Goal: Find specific page/section: Find specific page/section

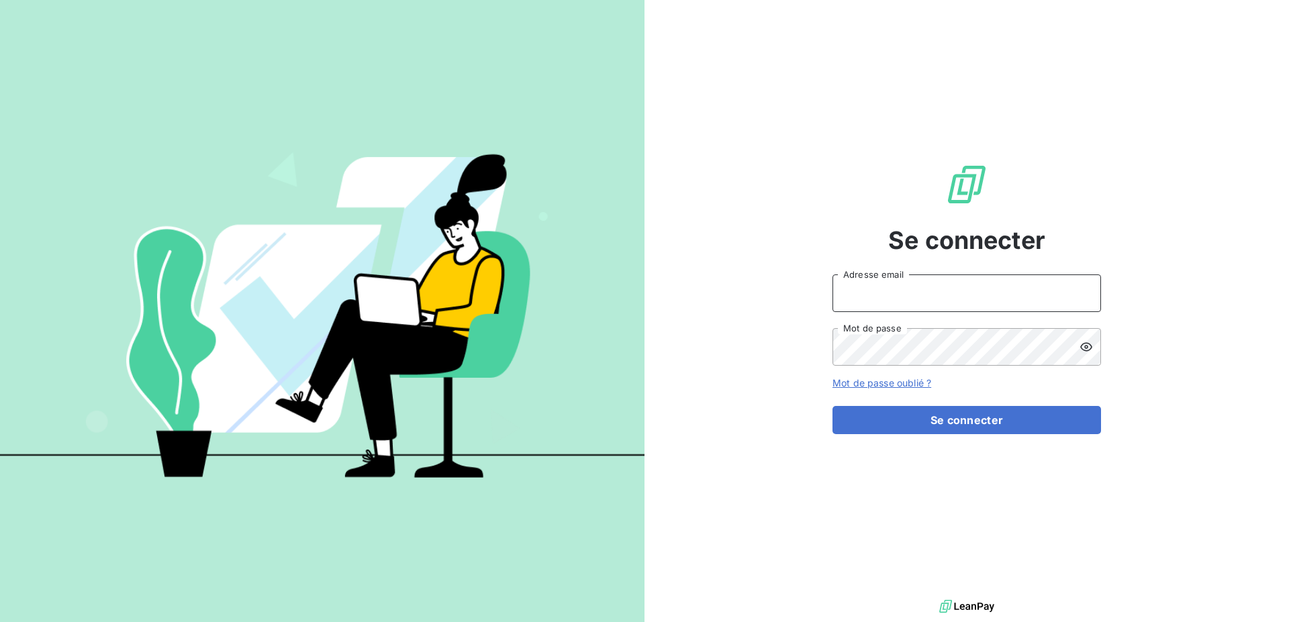
click at [883, 285] on input "Adresse email" at bounding box center [966, 294] width 269 height 38
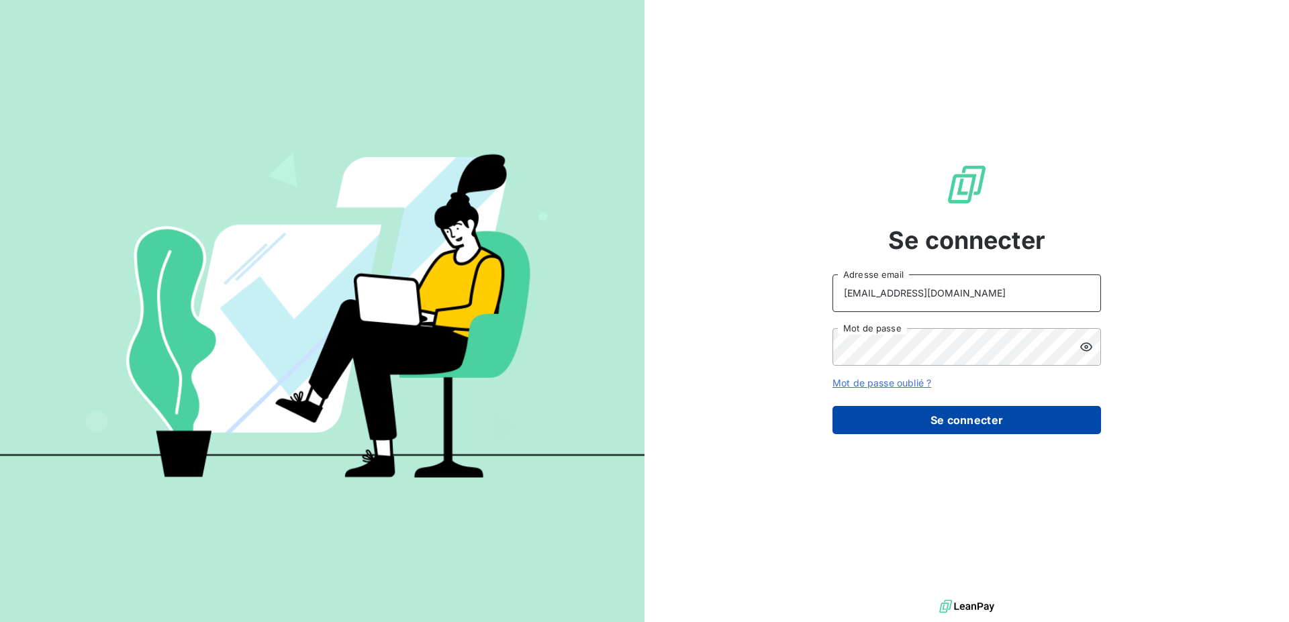
type input "[EMAIL_ADDRESS][DOMAIN_NAME]"
click at [903, 422] on button "Se connecter" at bounding box center [966, 420] width 269 height 28
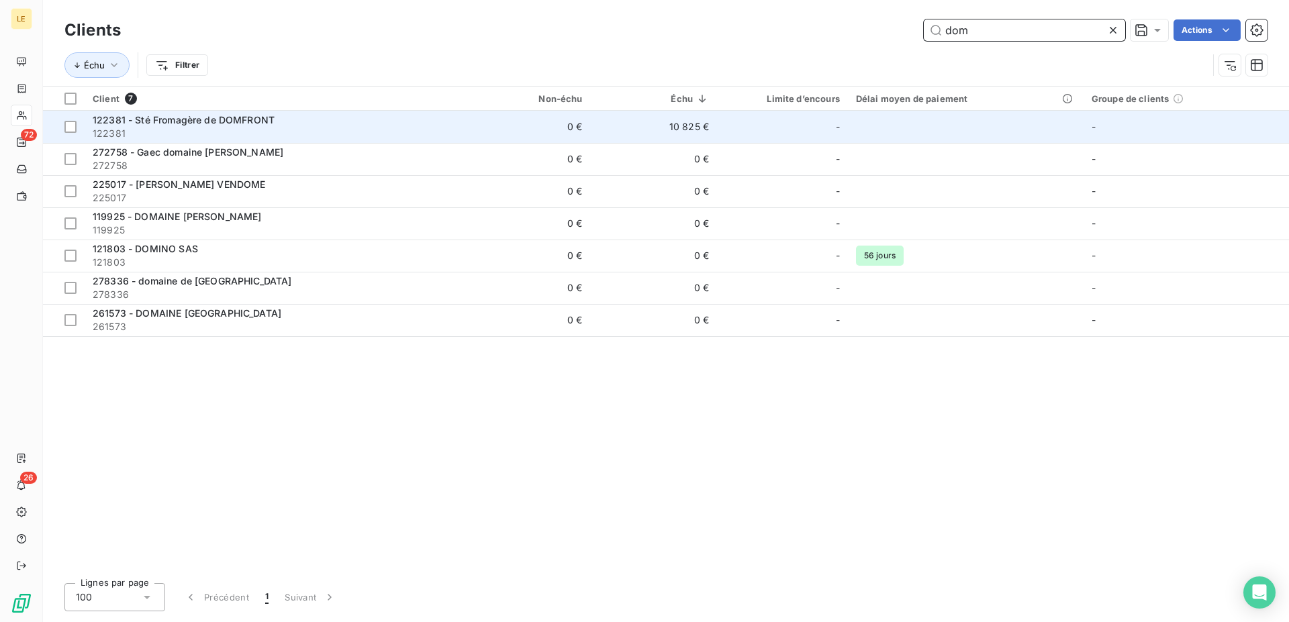
type input "dom"
click at [351, 113] on div "122381 - Sté Fromagère de DOMFRONT" at bounding box center [274, 119] width 363 height 13
click at [326, 115] on div "122381 - Sté Fromagère de DOMFRONT" at bounding box center [274, 119] width 363 height 13
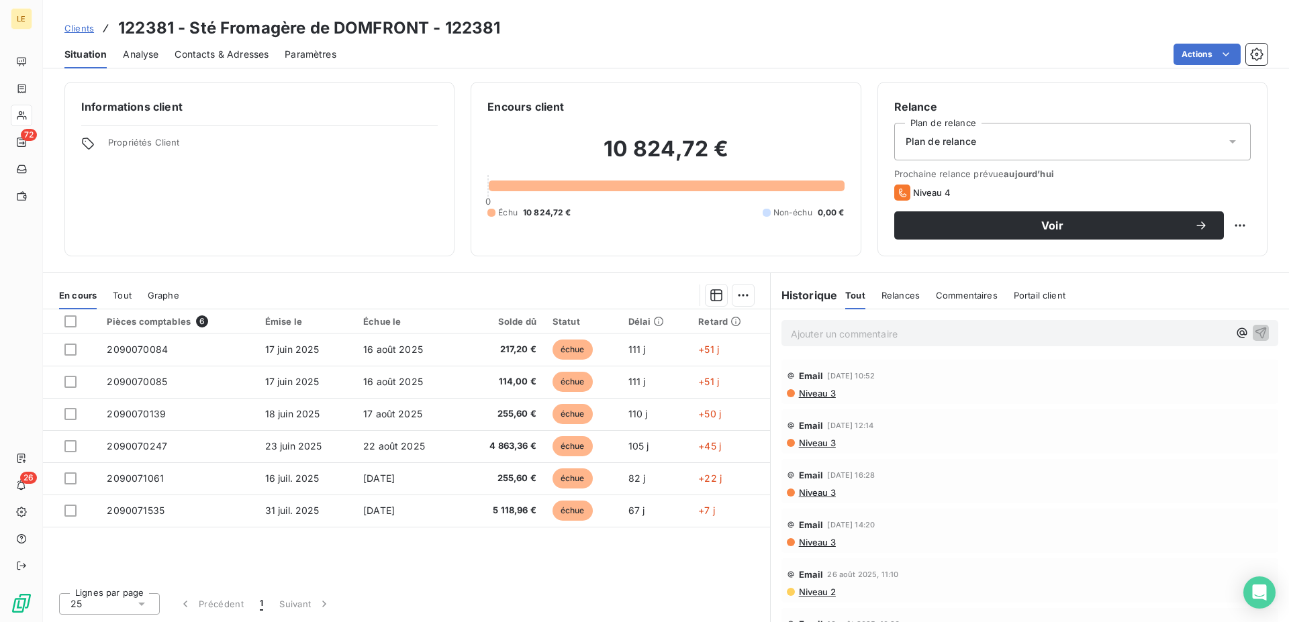
click at [87, 24] on span "Clients" at bounding box center [79, 28] width 30 height 11
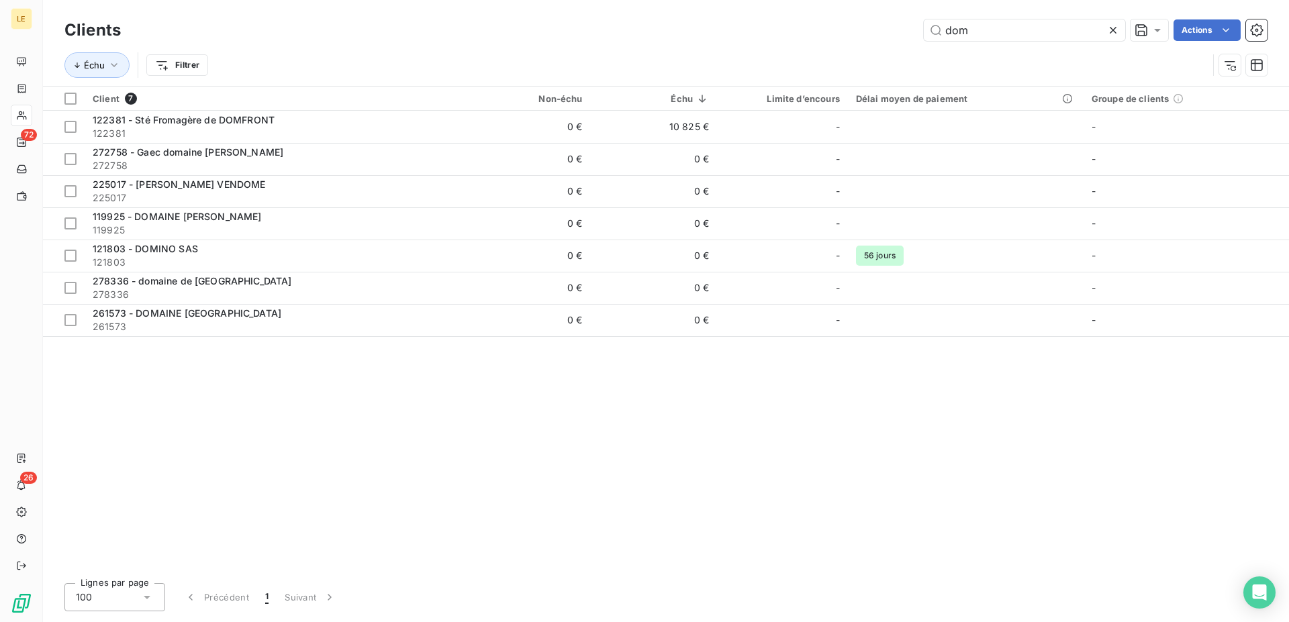
drag, startPoint x: 978, startPoint y: 38, endPoint x: 784, endPoint y: 36, distance: 194.0
click at [924, 36] on input "dom" at bounding box center [1024, 29] width 201 height 21
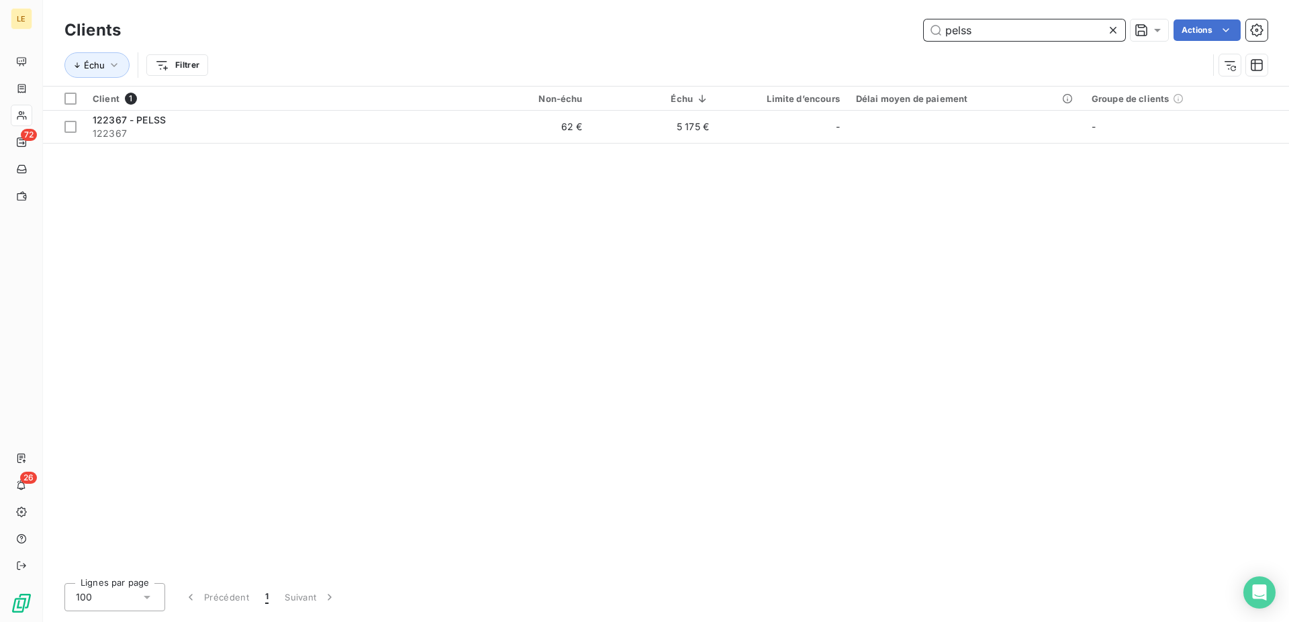
drag, startPoint x: 988, startPoint y: 31, endPoint x: 655, endPoint y: 26, distance: 332.3
click at [924, 34] on input "pelss" at bounding box center [1024, 29] width 201 height 21
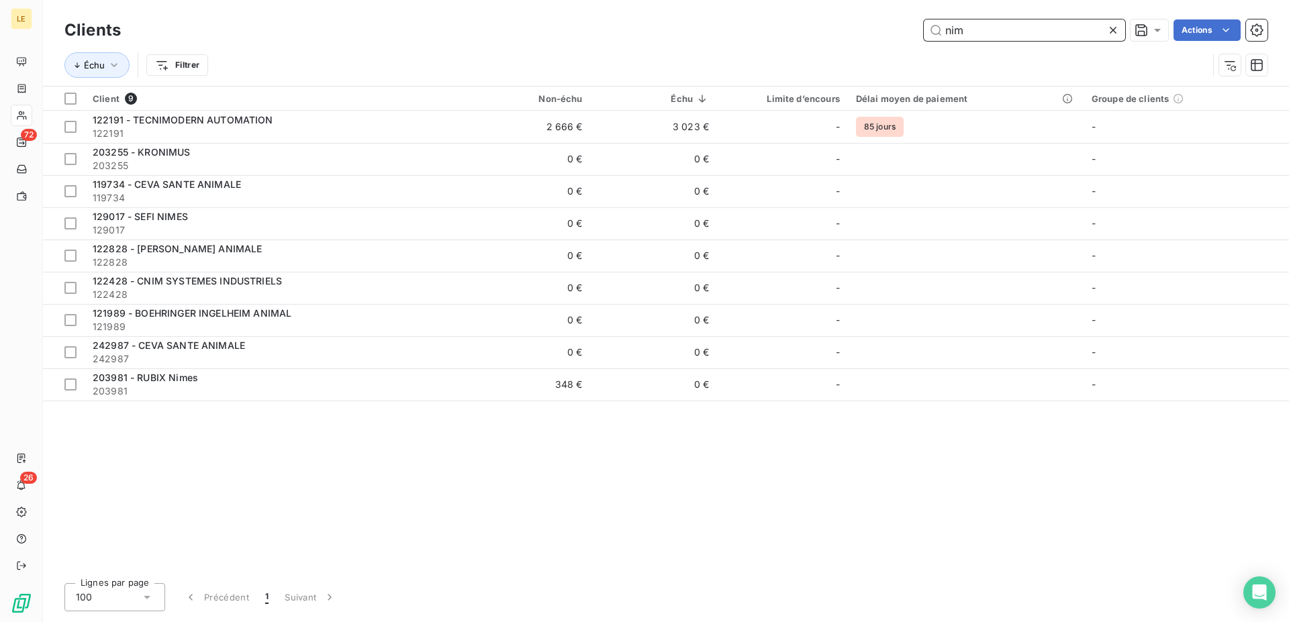
drag, startPoint x: 924, startPoint y: 39, endPoint x: 597, endPoint y: 39, distance: 326.9
click at [924, 40] on input "nim" at bounding box center [1024, 29] width 201 height 21
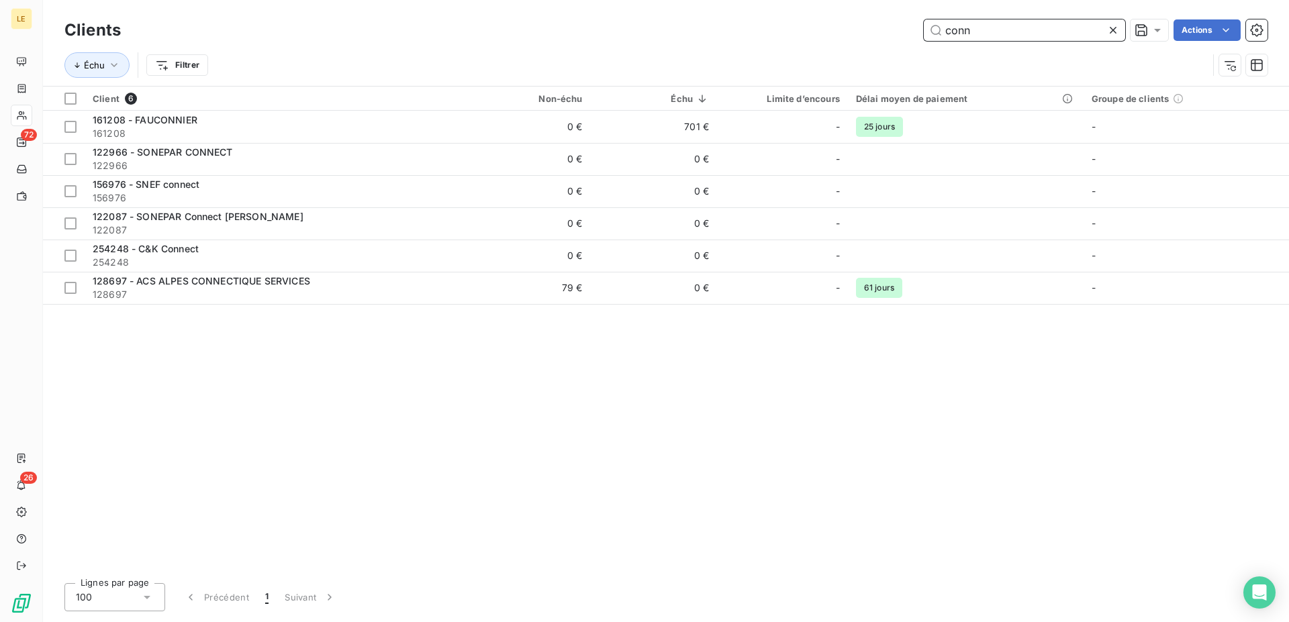
drag, startPoint x: 1012, startPoint y: 31, endPoint x: 473, endPoint y: 51, distance: 540.1
click at [924, 41] on input "conn" at bounding box center [1024, 29] width 201 height 21
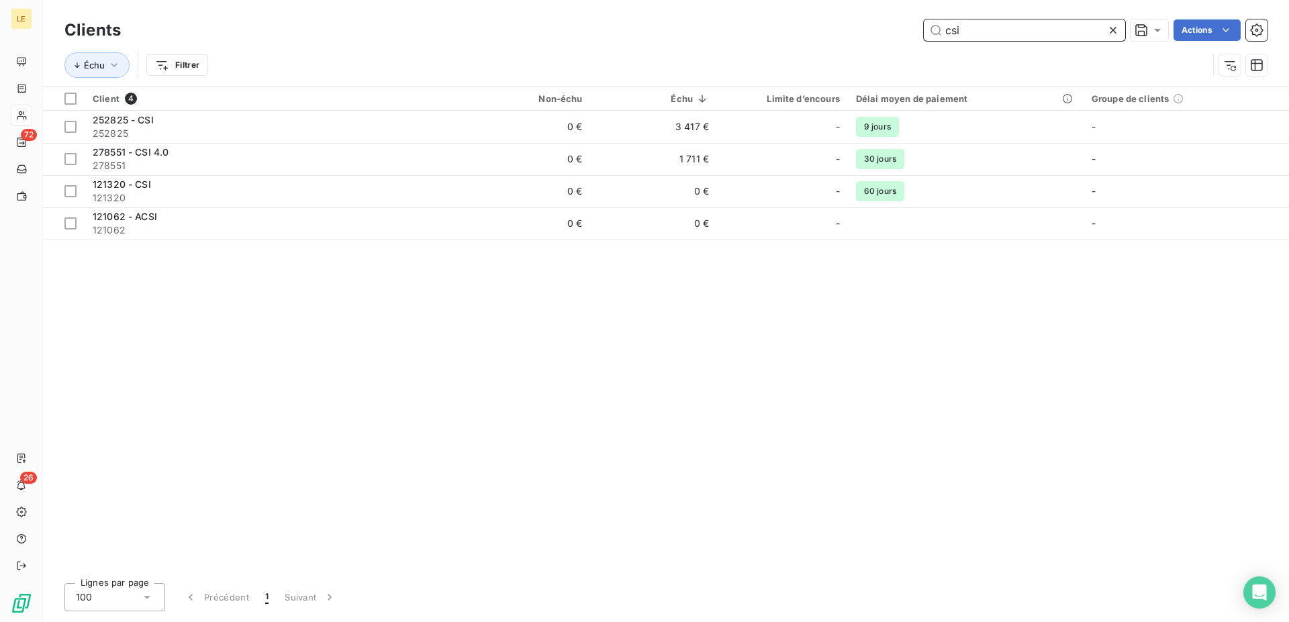
type input "csi"
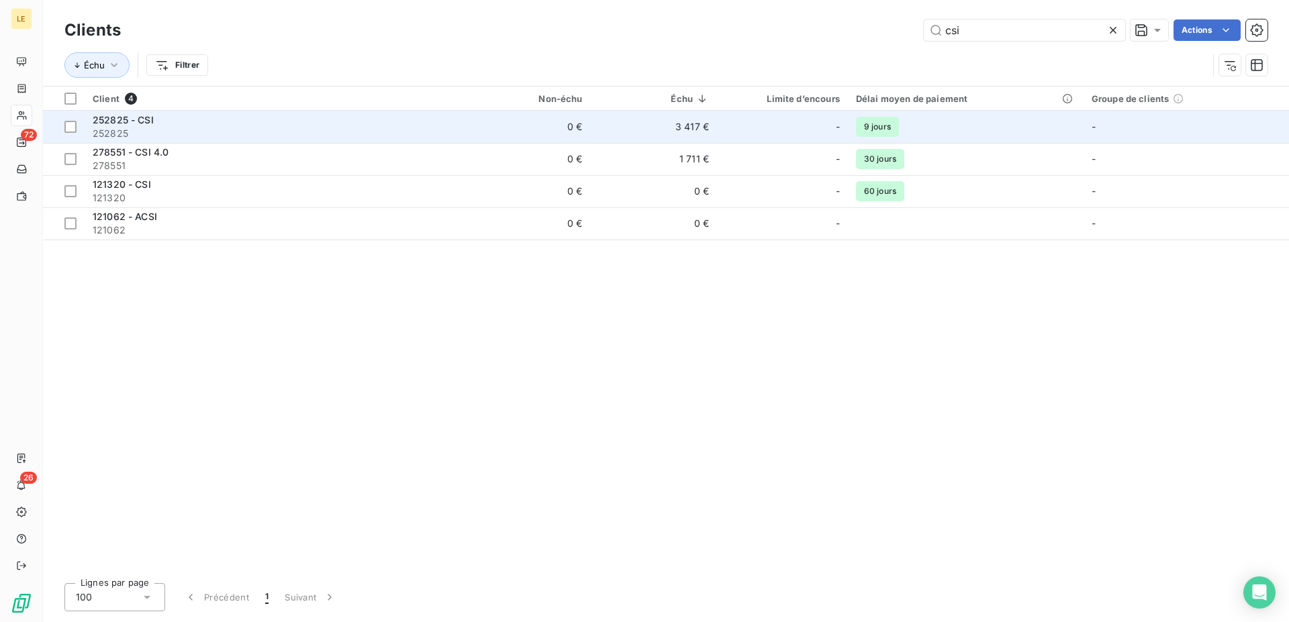
click at [399, 141] on td "252825 - CSI 252825" at bounding box center [274, 127] width 379 height 32
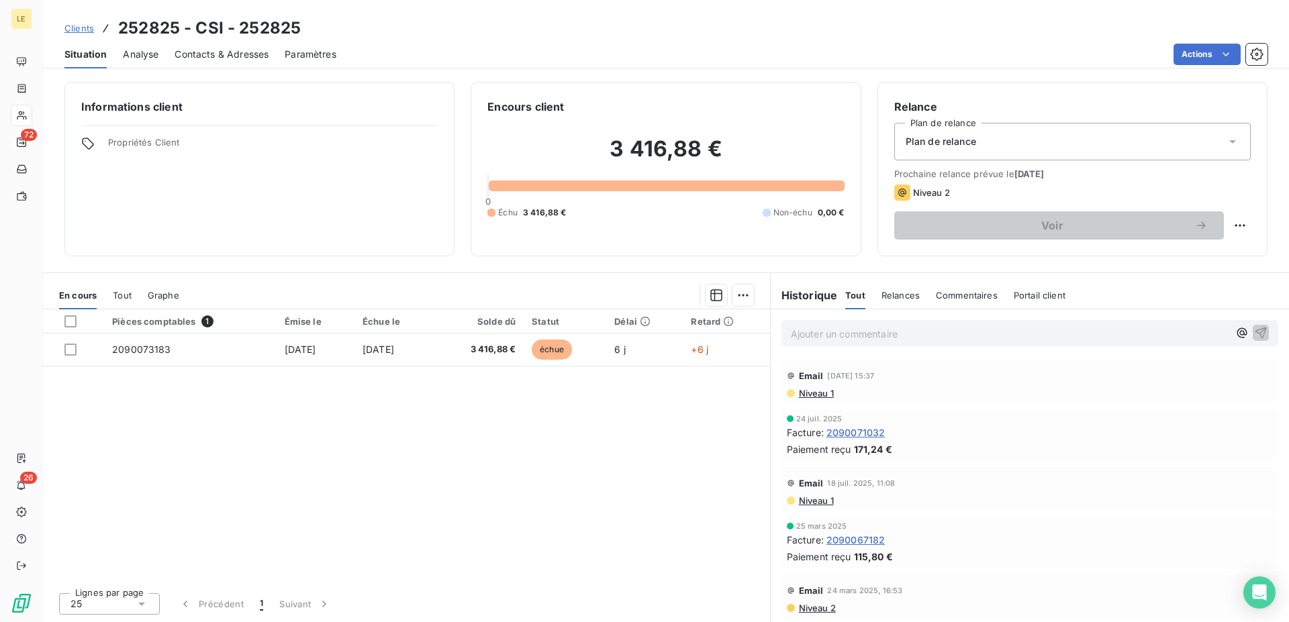
click at [83, 32] on span "Clients" at bounding box center [79, 28] width 30 height 11
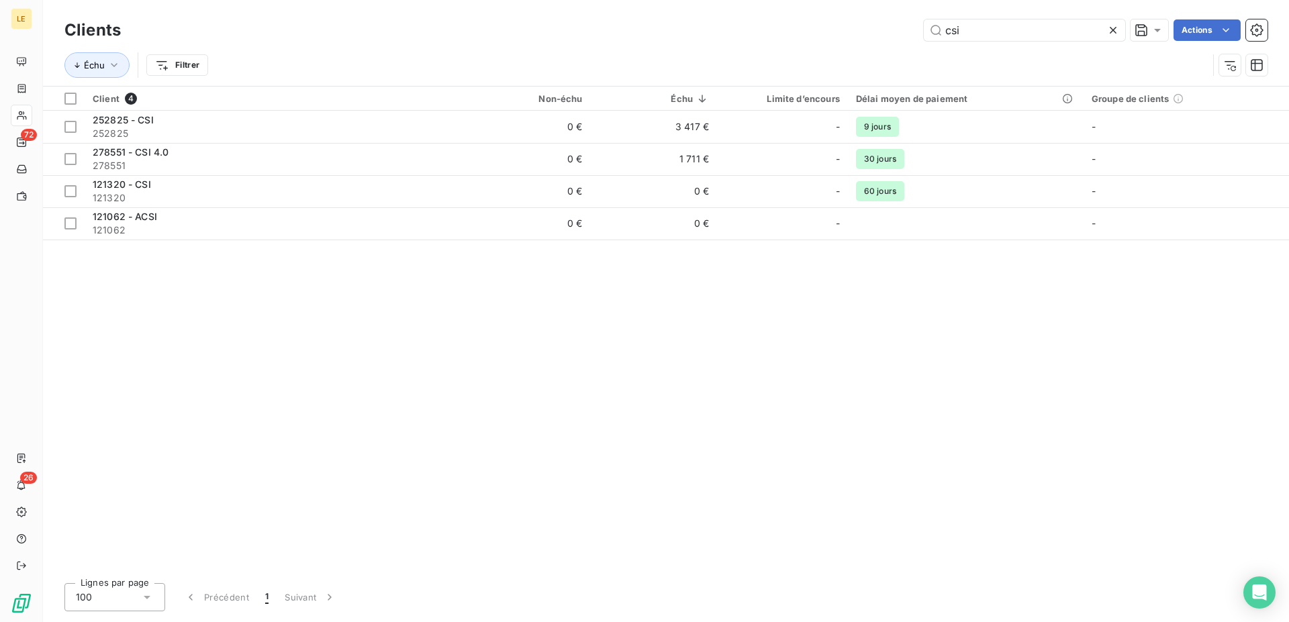
drag, startPoint x: 938, startPoint y: 30, endPoint x: 568, endPoint y: 5, distance: 370.7
click at [924, 30] on input "csi" at bounding box center [1024, 29] width 201 height 21
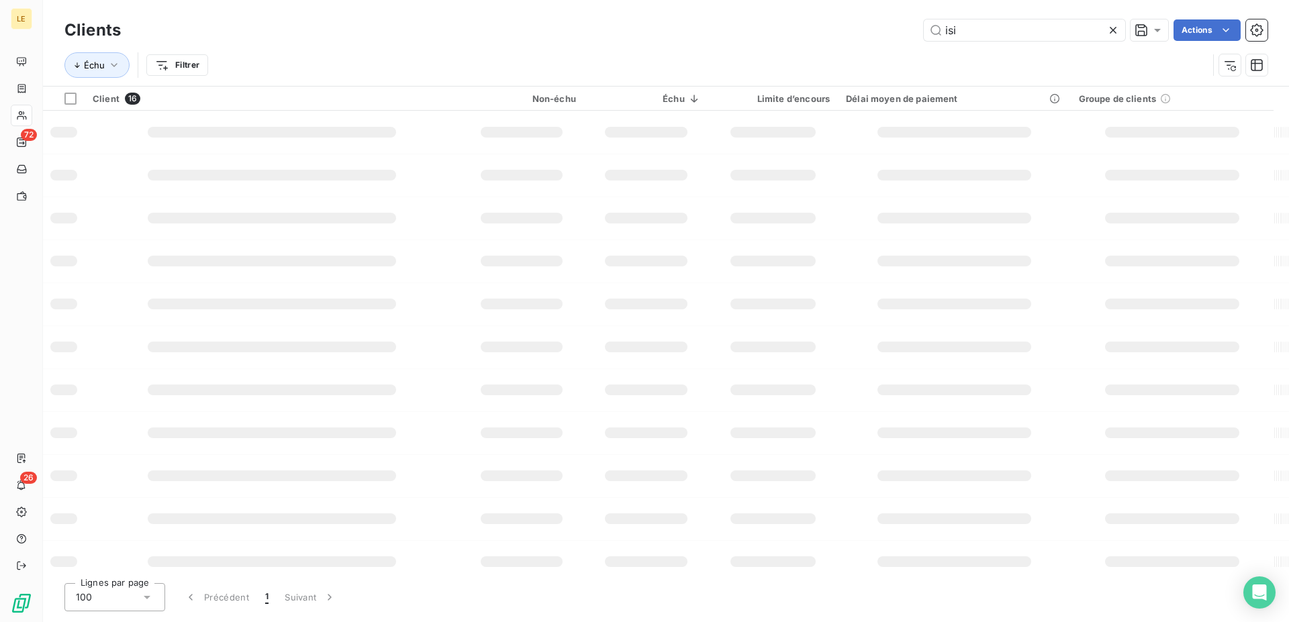
type input "isi"
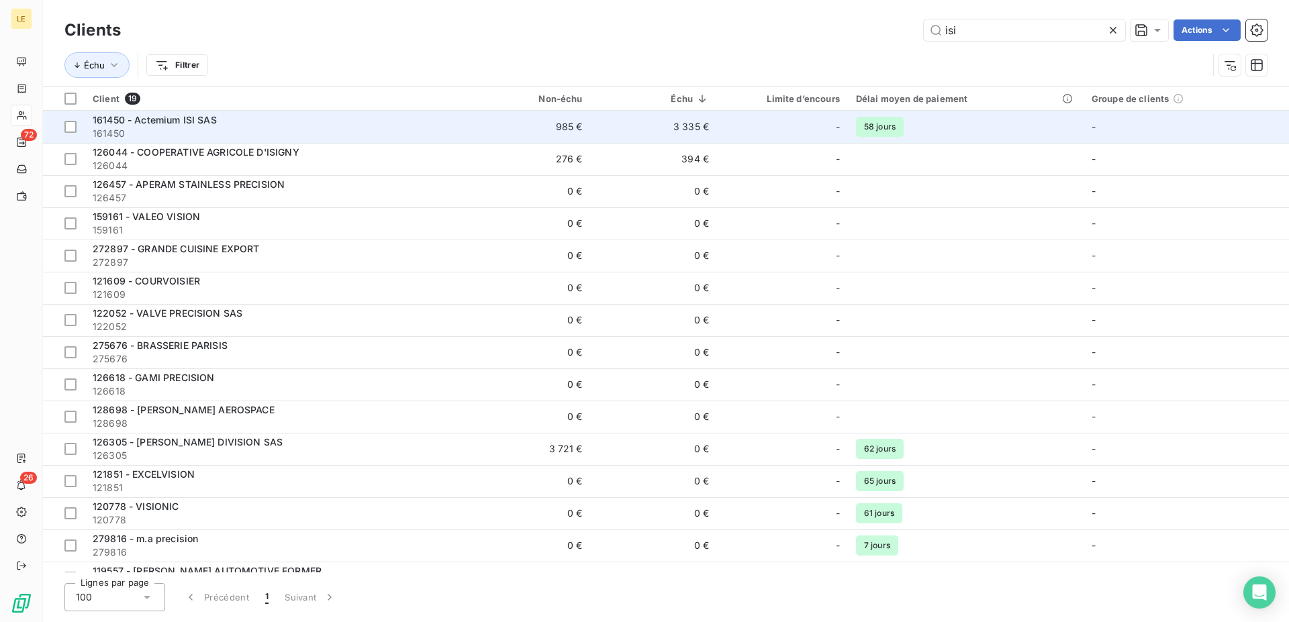
click at [362, 128] on span "161450" at bounding box center [274, 133] width 363 height 13
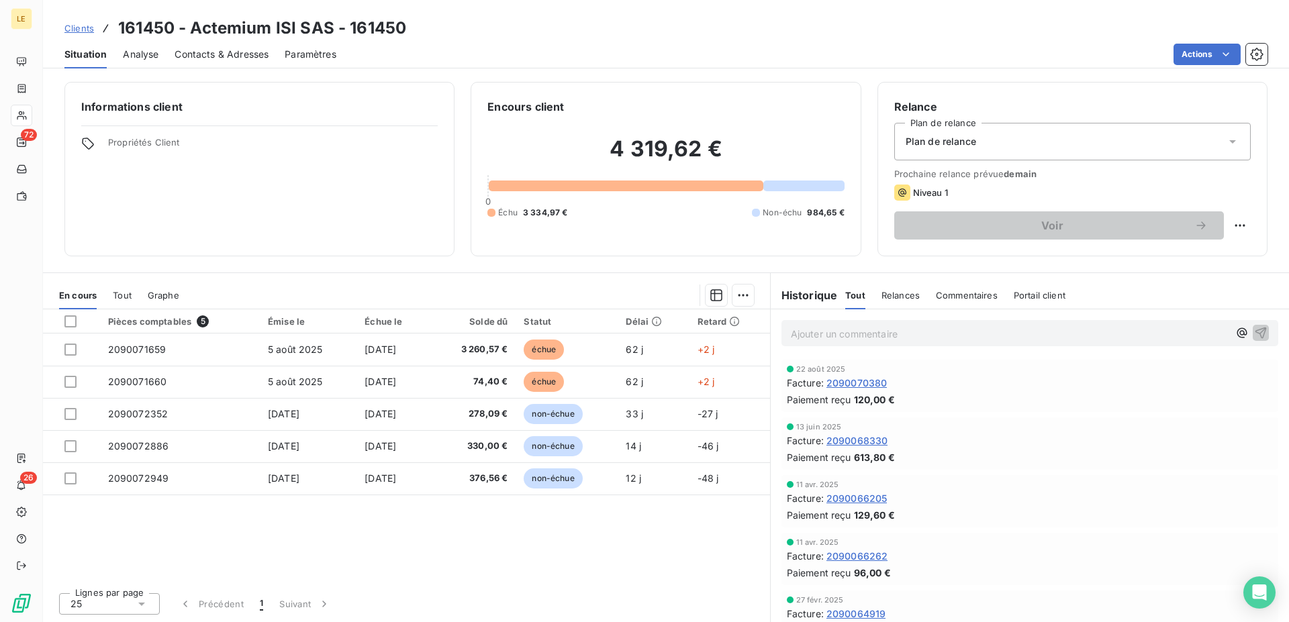
click at [70, 33] on span "Clients" at bounding box center [79, 28] width 30 height 11
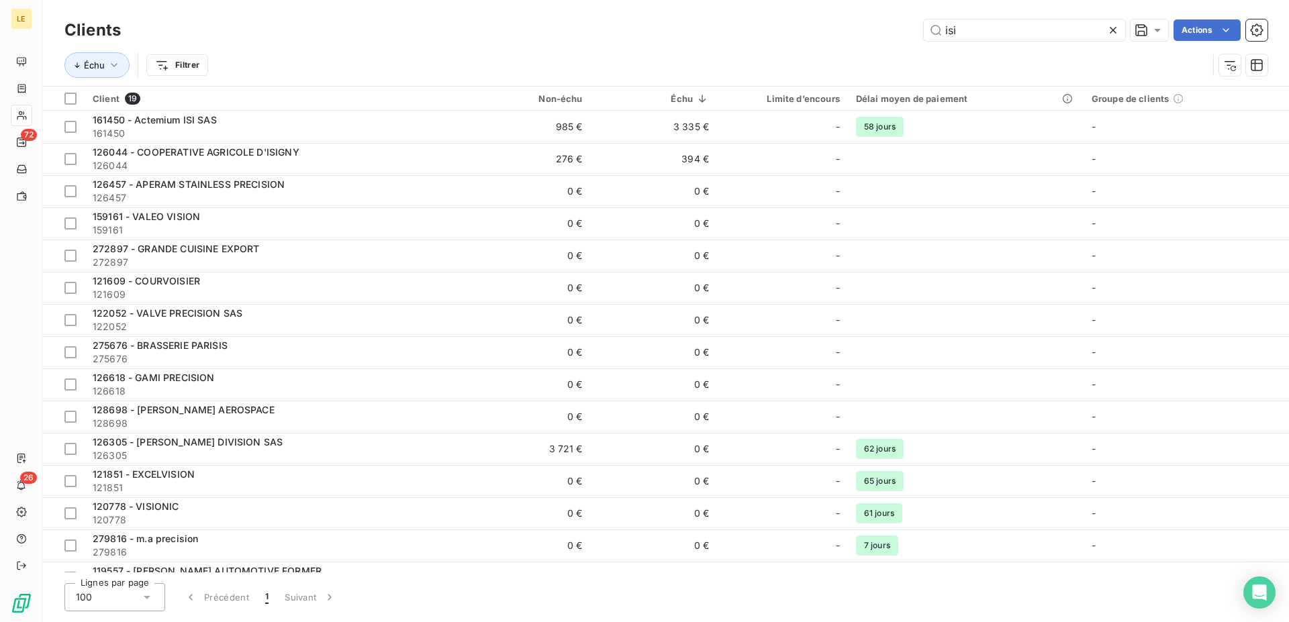
drag, startPoint x: 1005, startPoint y: 27, endPoint x: 765, endPoint y: 28, distance: 239.7
click at [924, 28] on input "isi" at bounding box center [1024, 29] width 201 height 21
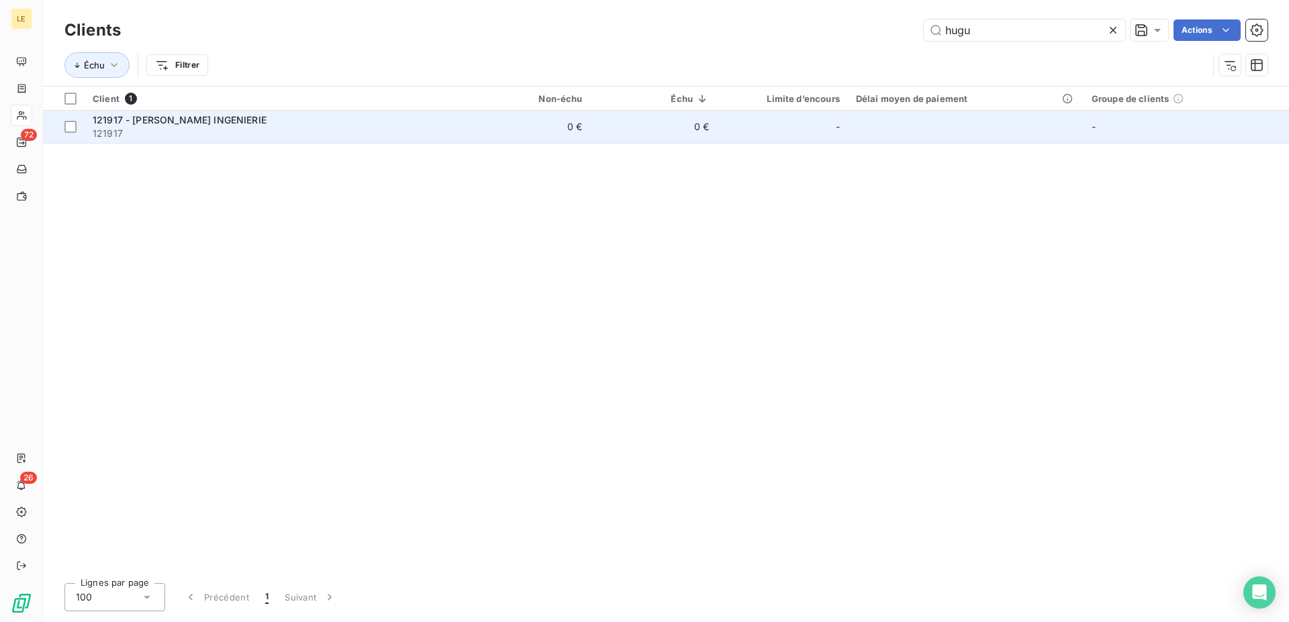
type input "hugu"
click at [201, 126] on div "121917 - HUGUET INGENIERIE" at bounding box center [274, 119] width 363 height 13
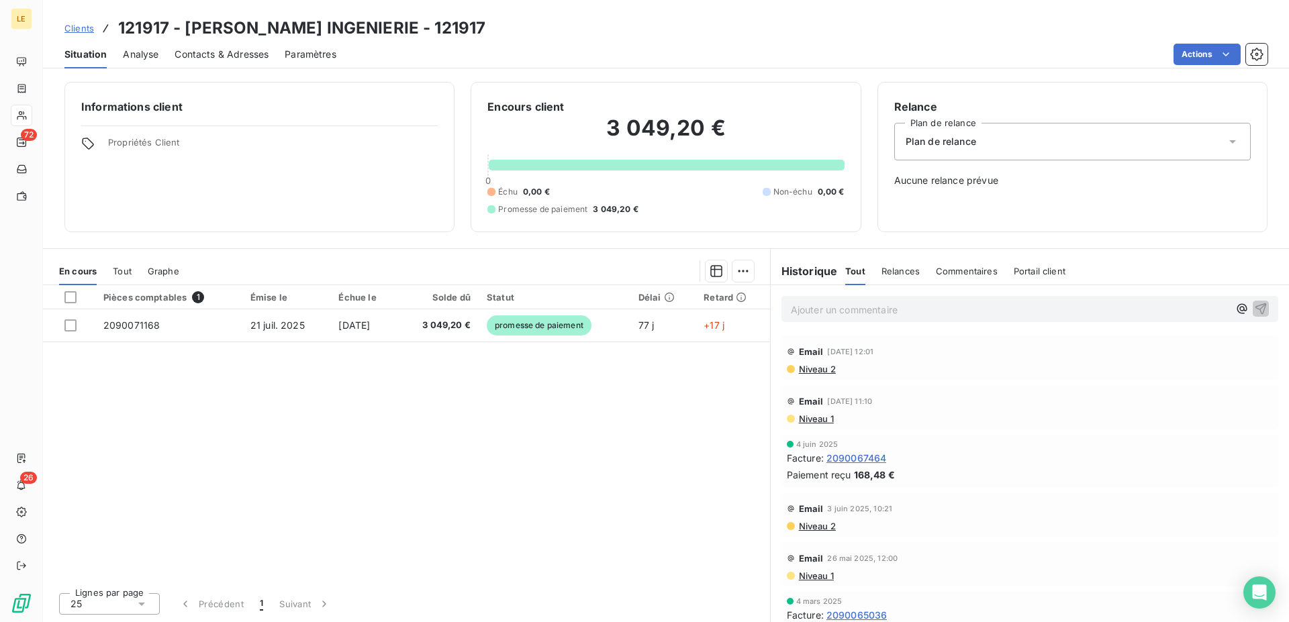
click at [63, 34] on div "Clients 121917 - HUGUET INGENIERIE - 121917" at bounding box center [666, 28] width 1246 height 24
click at [73, 28] on span "Clients" at bounding box center [79, 28] width 30 height 11
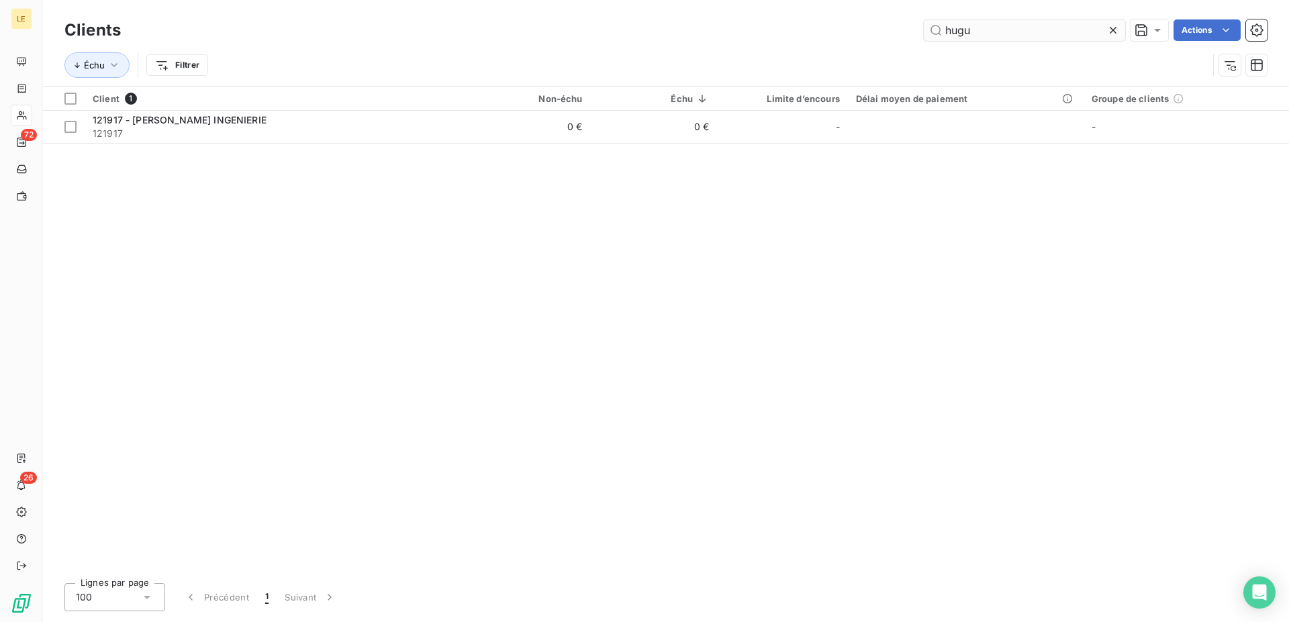
drag, startPoint x: 1032, startPoint y: 35, endPoint x: 499, endPoint y: -47, distance: 538.6
click at [924, 19] on input "hugu" at bounding box center [1024, 29] width 201 height 21
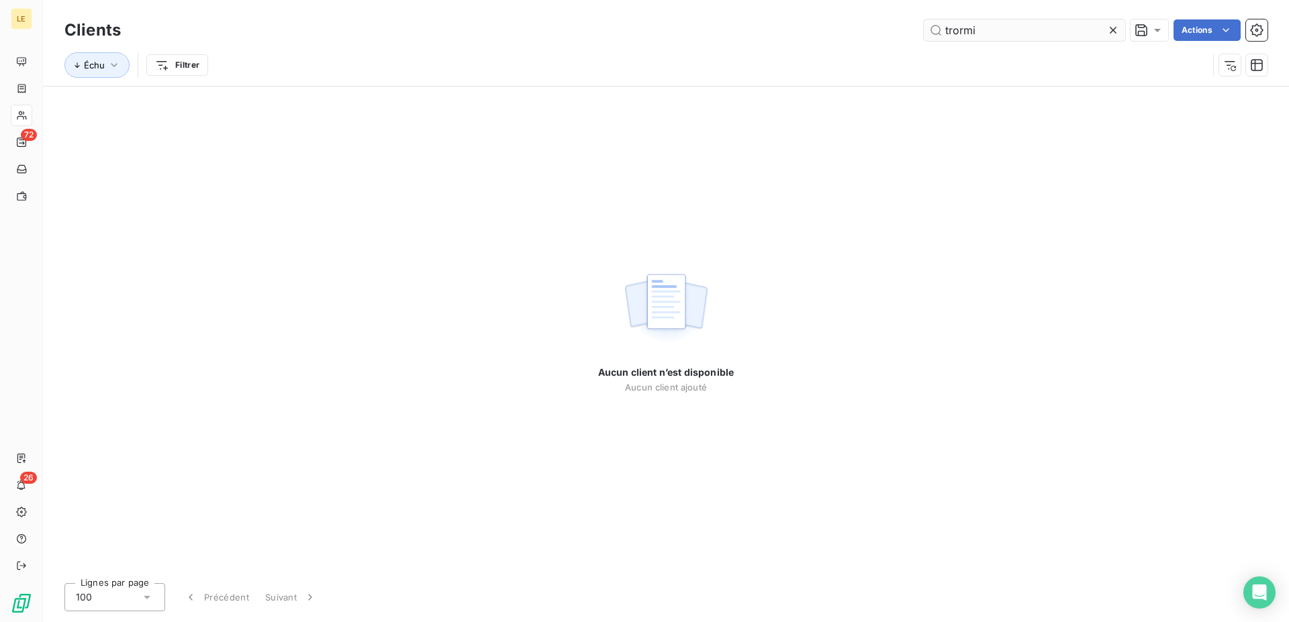
type input "trorm"
drag, startPoint x: 996, startPoint y: 34, endPoint x: 763, endPoint y: -4, distance: 235.4
click at [924, 19] on input "trorm" at bounding box center [1024, 29] width 201 height 21
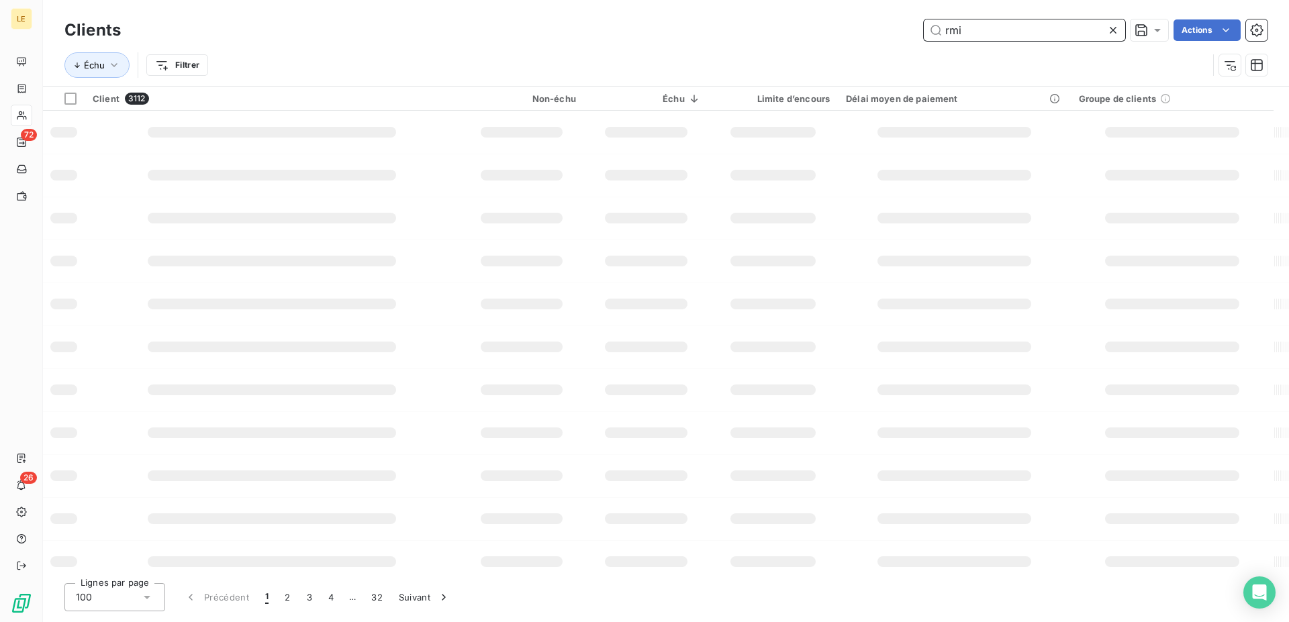
type input "rmi"
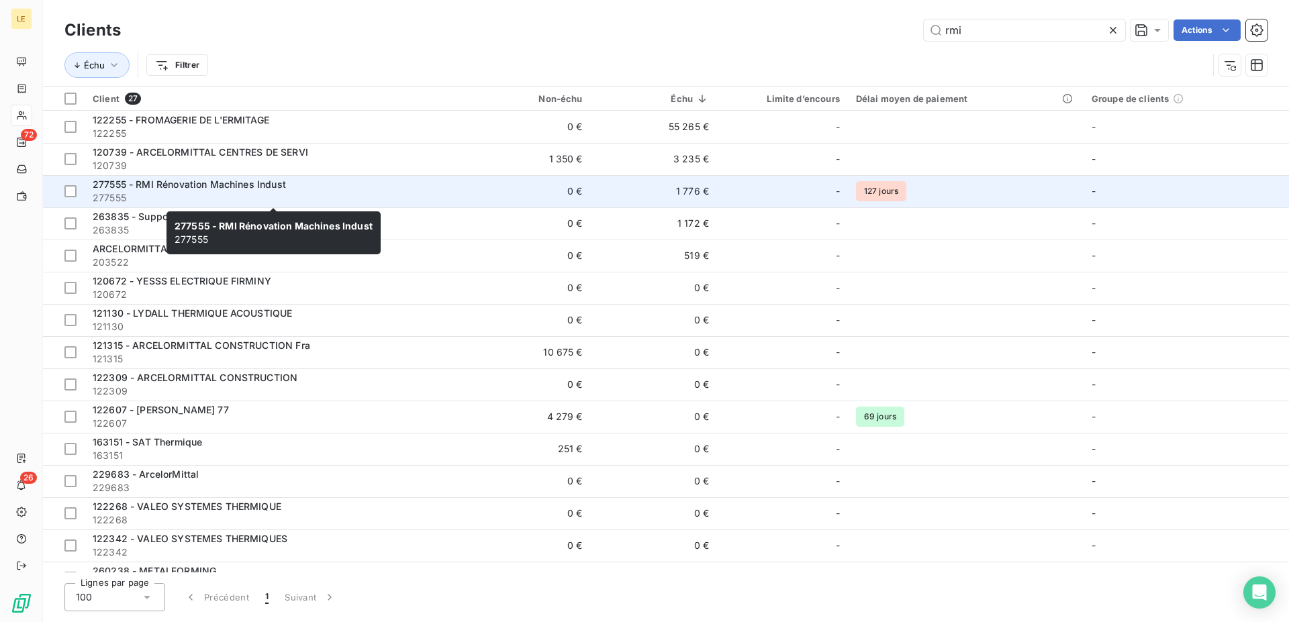
click at [297, 189] on div "277555 - RMI Rénovation Machines Indust" at bounding box center [274, 184] width 363 height 13
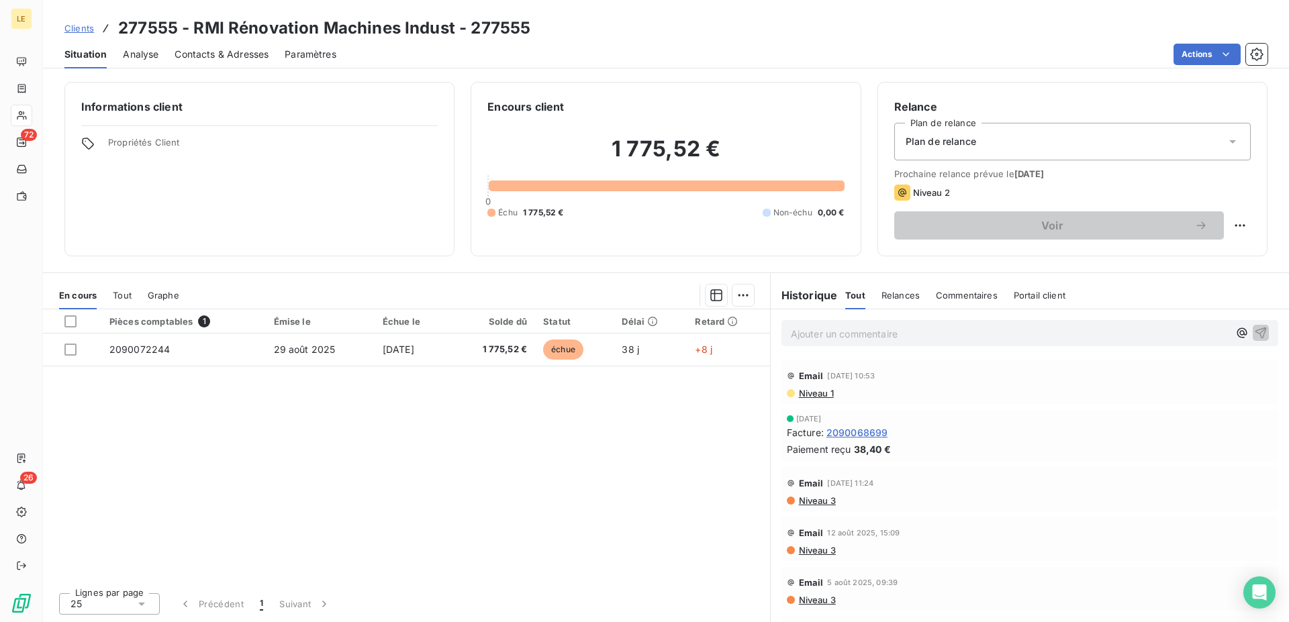
click at [73, 18] on div "Clients 277555 - RMI Rénovation Machines Indust - 277555" at bounding box center [297, 28] width 466 height 24
click at [73, 34] on span "Clients" at bounding box center [79, 28] width 30 height 11
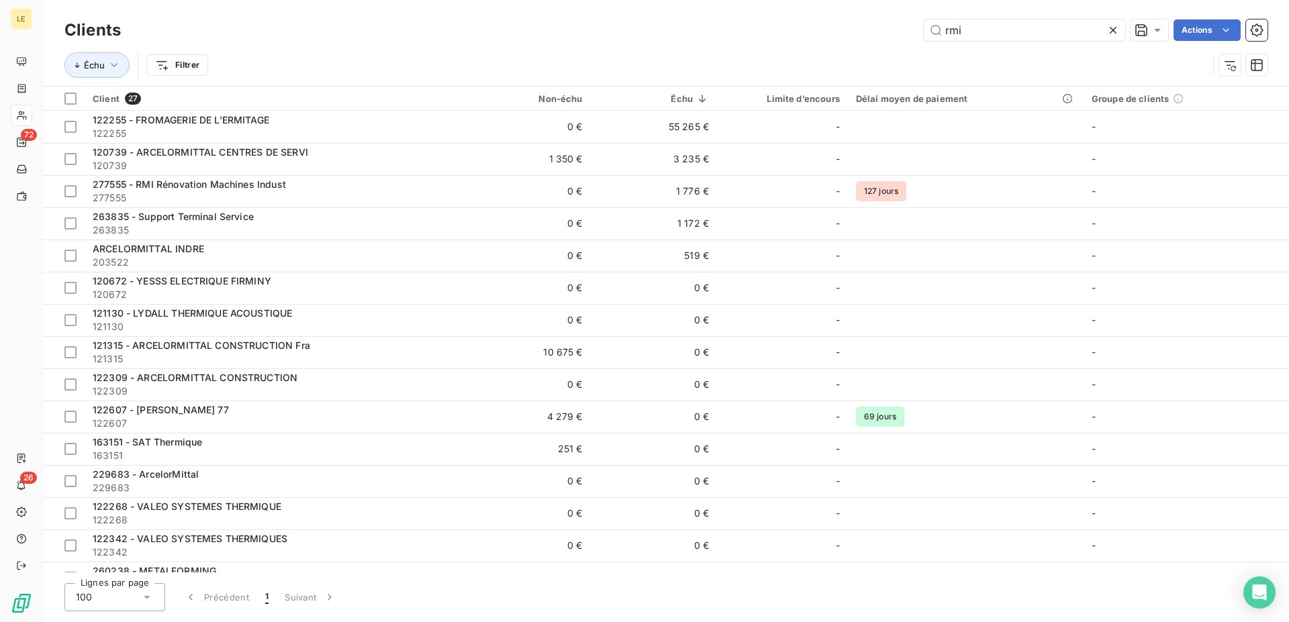
drag, startPoint x: 968, startPoint y: 34, endPoint x: 680, endPoint y: 13, distance: 288.8
click at [924, 24] on input "rmi" at bounding box center [1024, 29] width 201 height 21
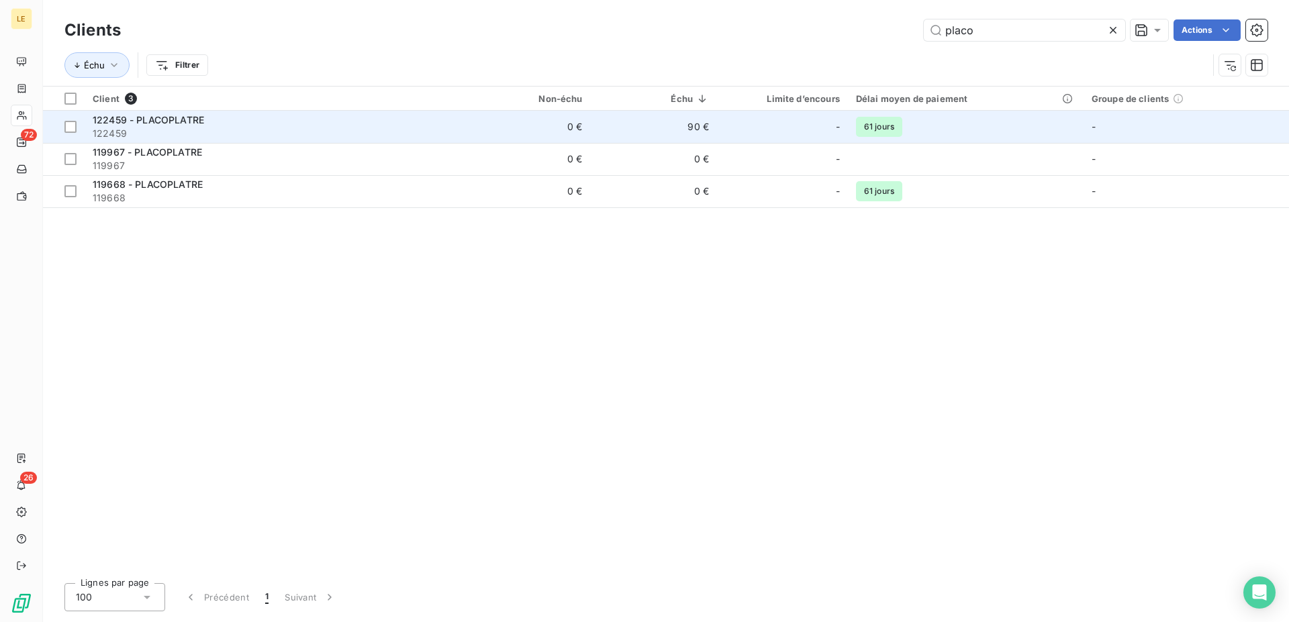
type input "placo"
click at [162, 116] on span "122459 - PLACOPLATRE" at bounding box center [148, 119] width 111 height 11
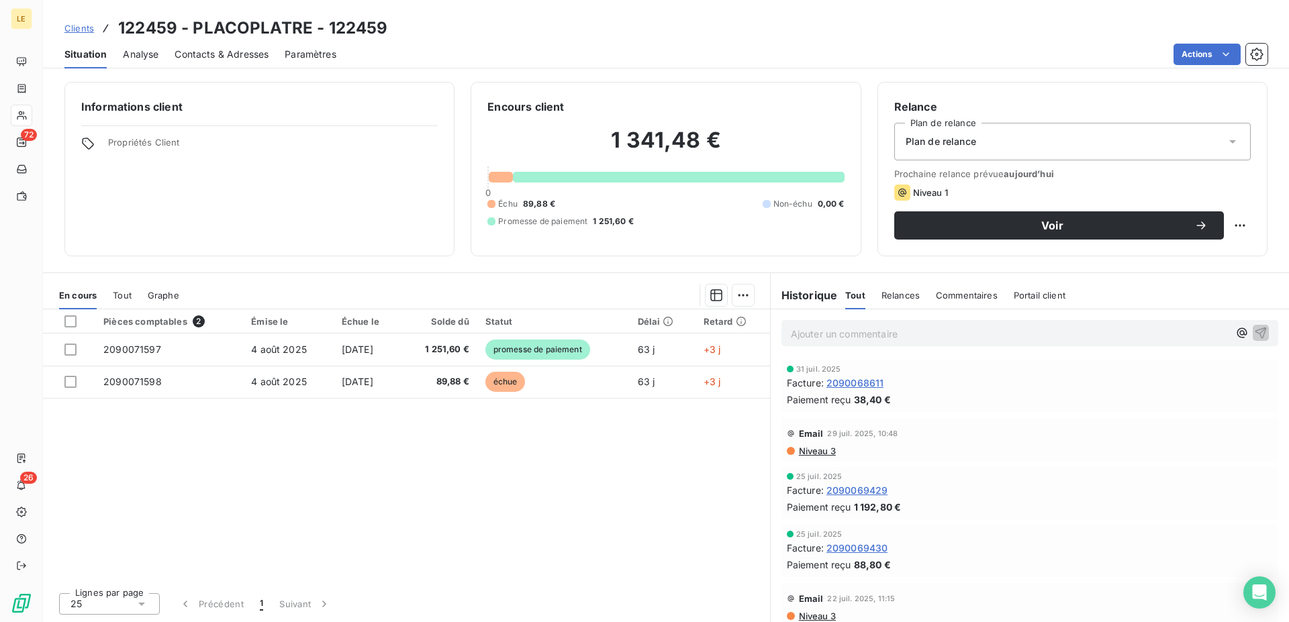
click at [81, 28] on span "Clients" at bounding box center [79, 28] width 30 height 11
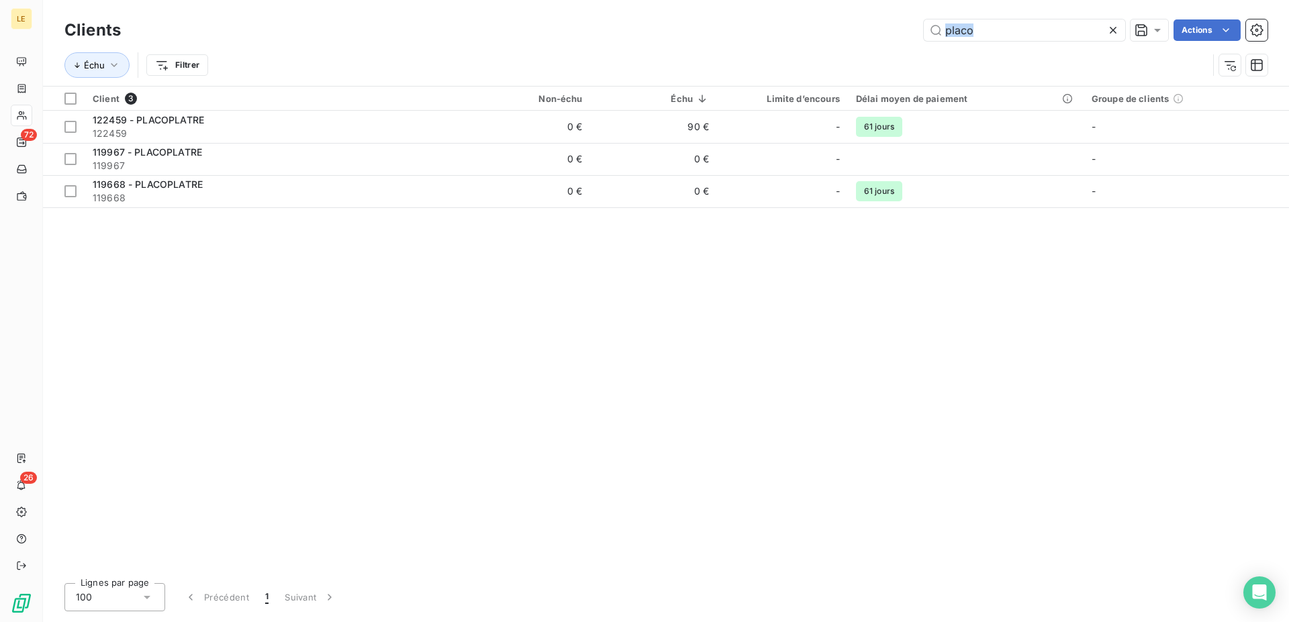
drag, startPoint x: 1105, startPoint y: 30, endPoint x: 675, endPoint y: 15, distance: 430.6
click at [684, 16] on div "Clients placo Actions" at bounding box center [665, 30] width 1203 height 28
drag, startPoint x: 994, startPoint y: 21, endPoint x: 634, endPoint y: 0, distance: 361.1
click at [924, 19] on input "placo" at bounding box center [1024, 29] width 201 height 21
drag, startPoint x: 1000, startPoint y: 30, endPoint x: 595, endPoint y: 13, distance: 405.9
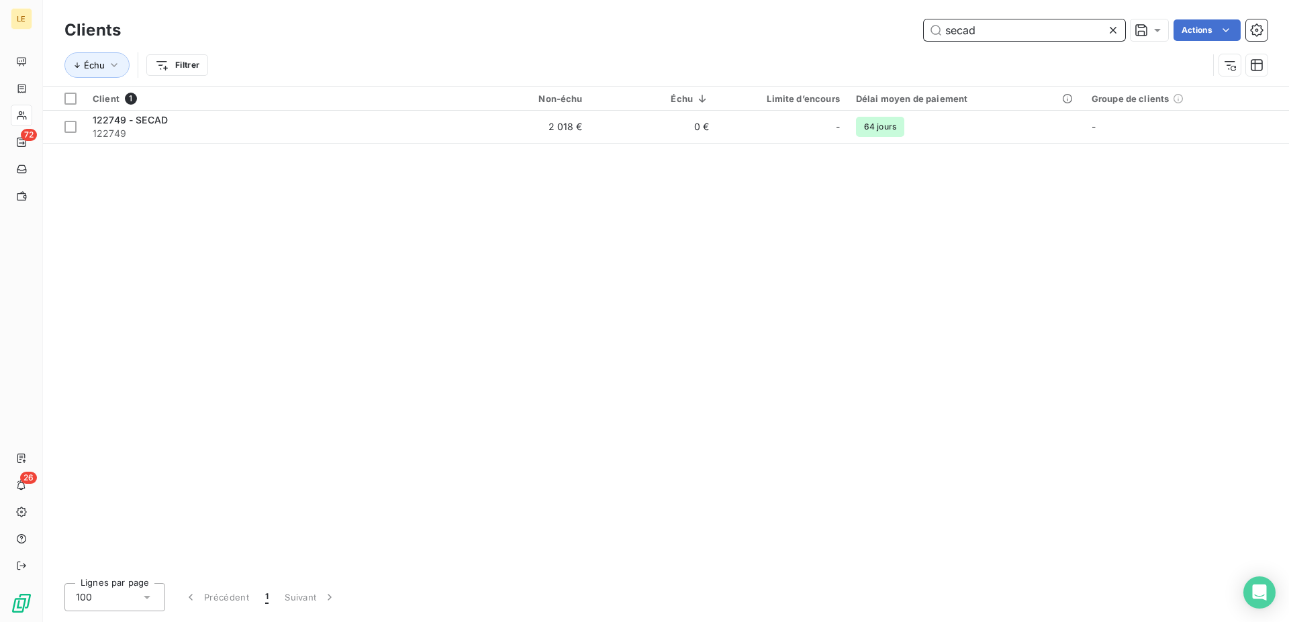
click at [924, 28] on input "secad" at bounding box center [1024, 29] width 201 height 21
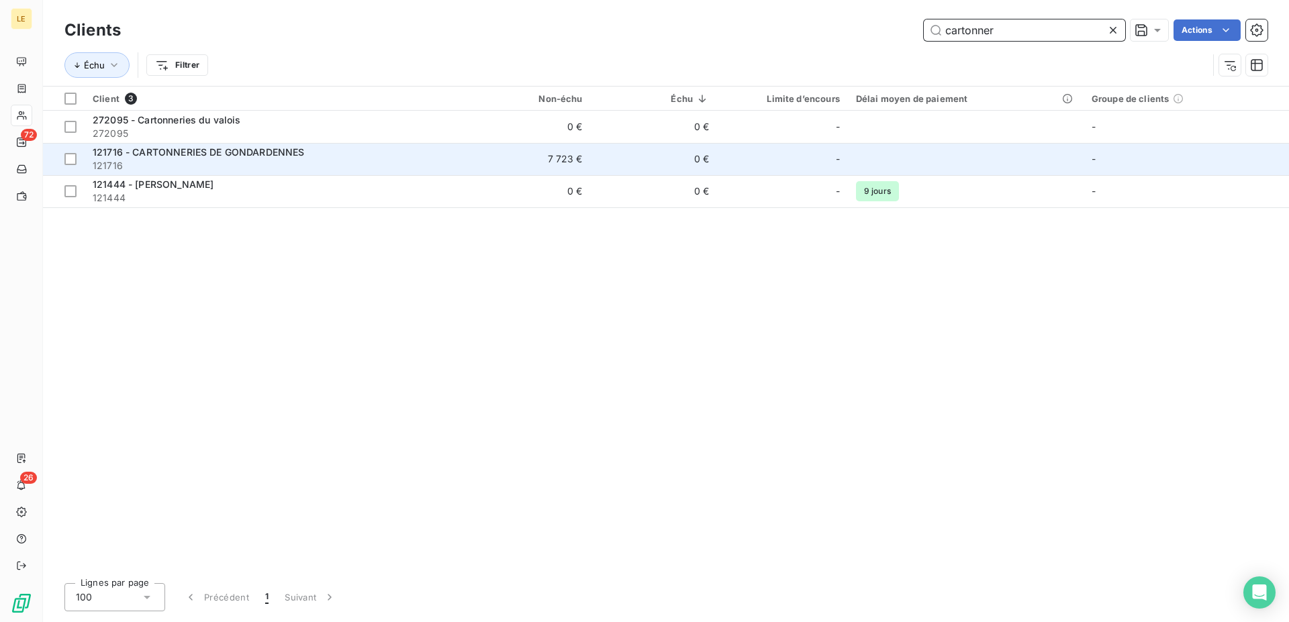
type input "cartonner"
click at [329, 162] on span "121716" at bounding box center [274, 165] width 363 height 13
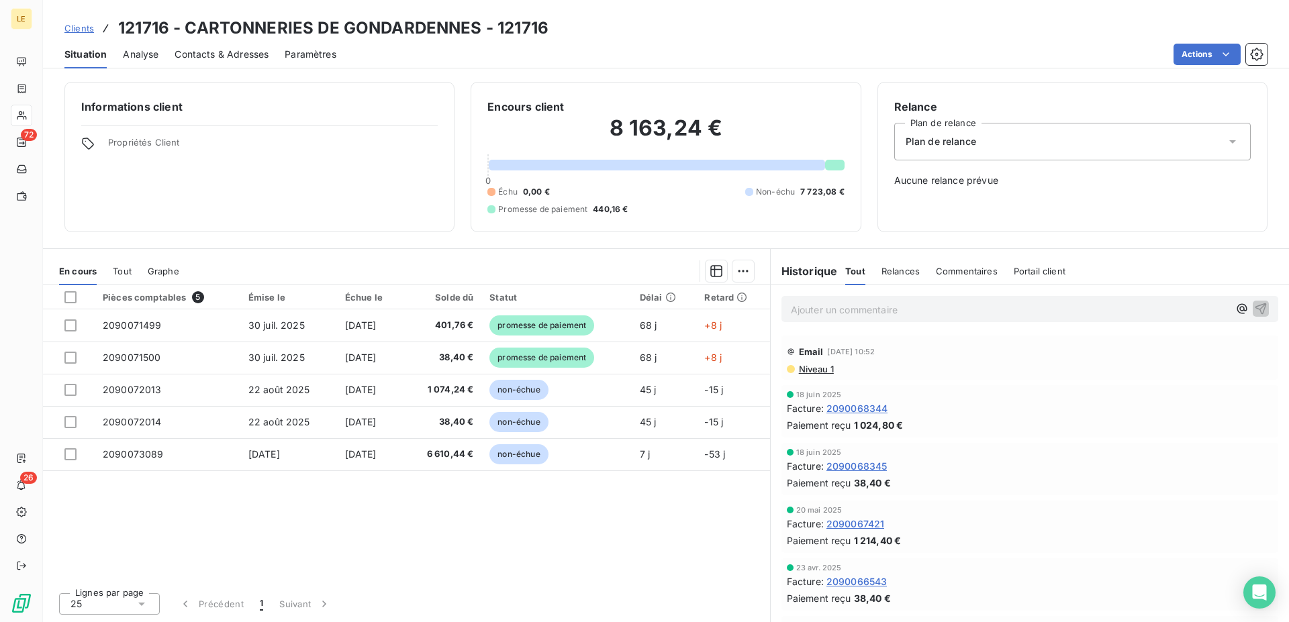
click at [83, 30] on span "Clients" at bounding box center [79, 28] width 30 height 11
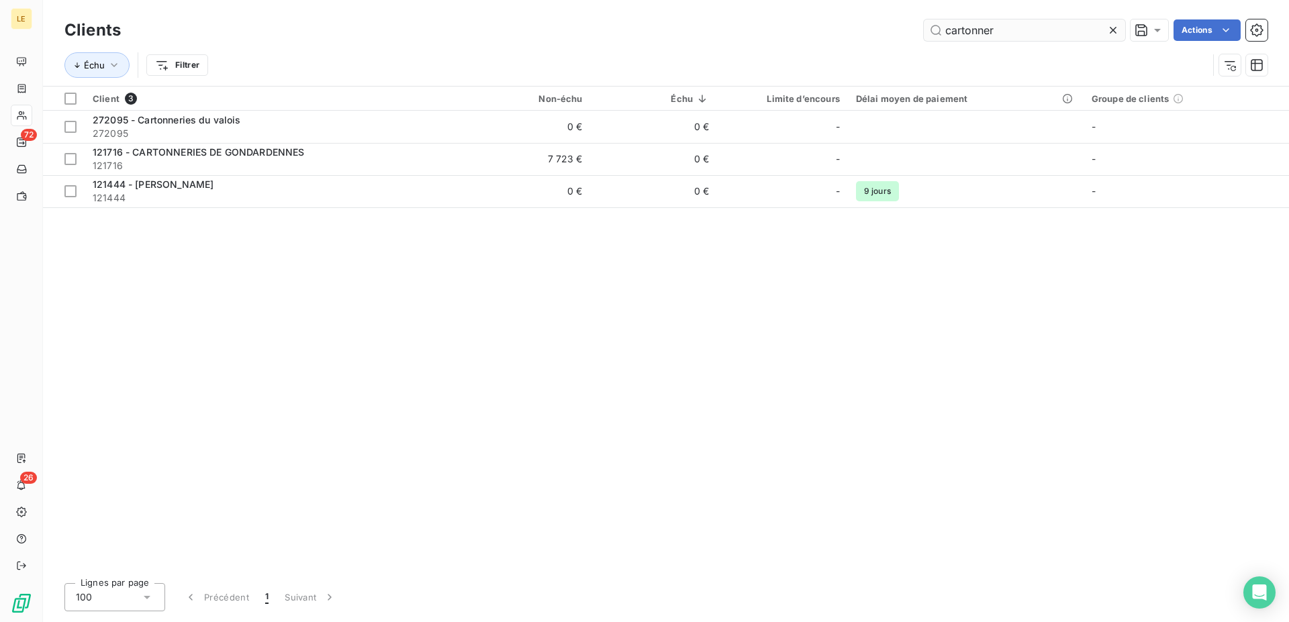
drag, startPoint x: 1008, startPoint y: 23, endPoint x: 681, endPoint y: -2, distance: 328.5
click at [924, 19] on input "cartonner" at bounding box center [1024, 29] width 201 height 21
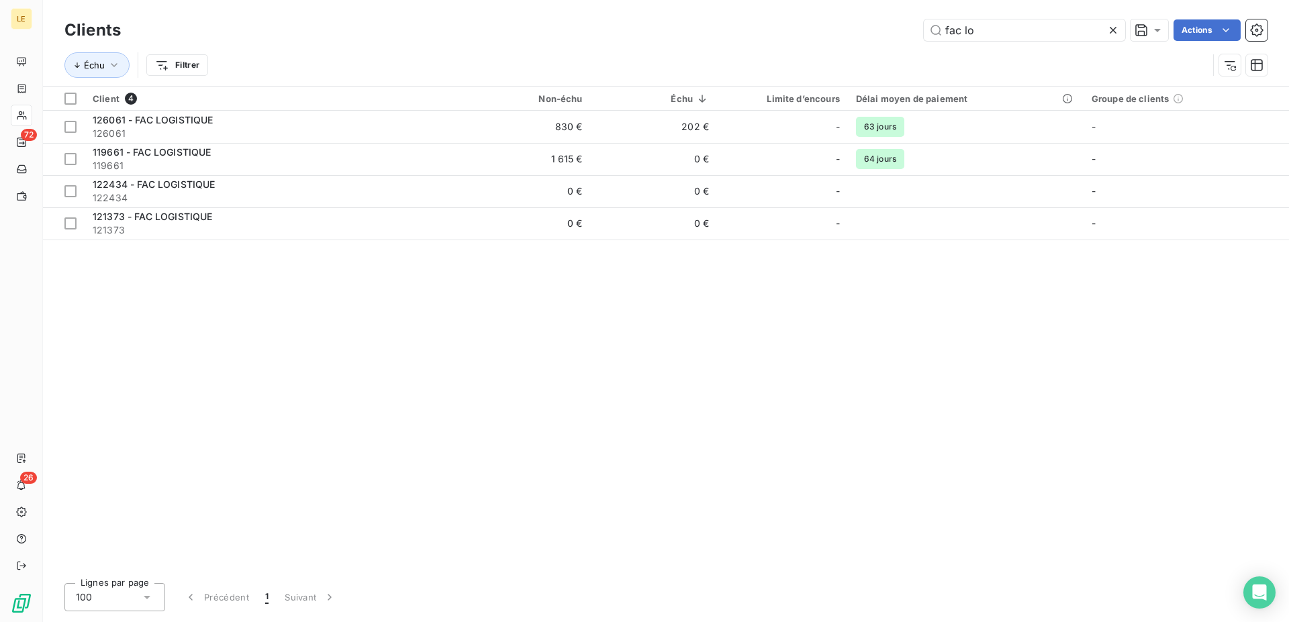
type input "fac lo"
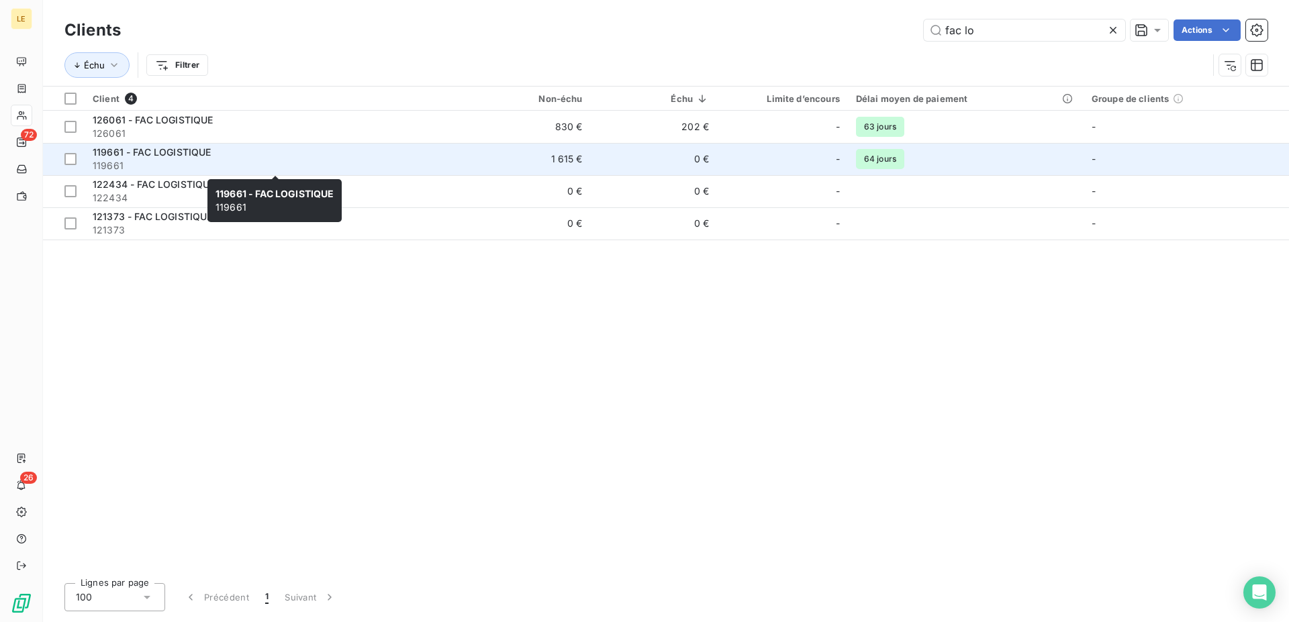
click at [260, 156] on div "119661 - FAC LOGISTIQUE" at bounding box center [274, 152] width 363 height 13
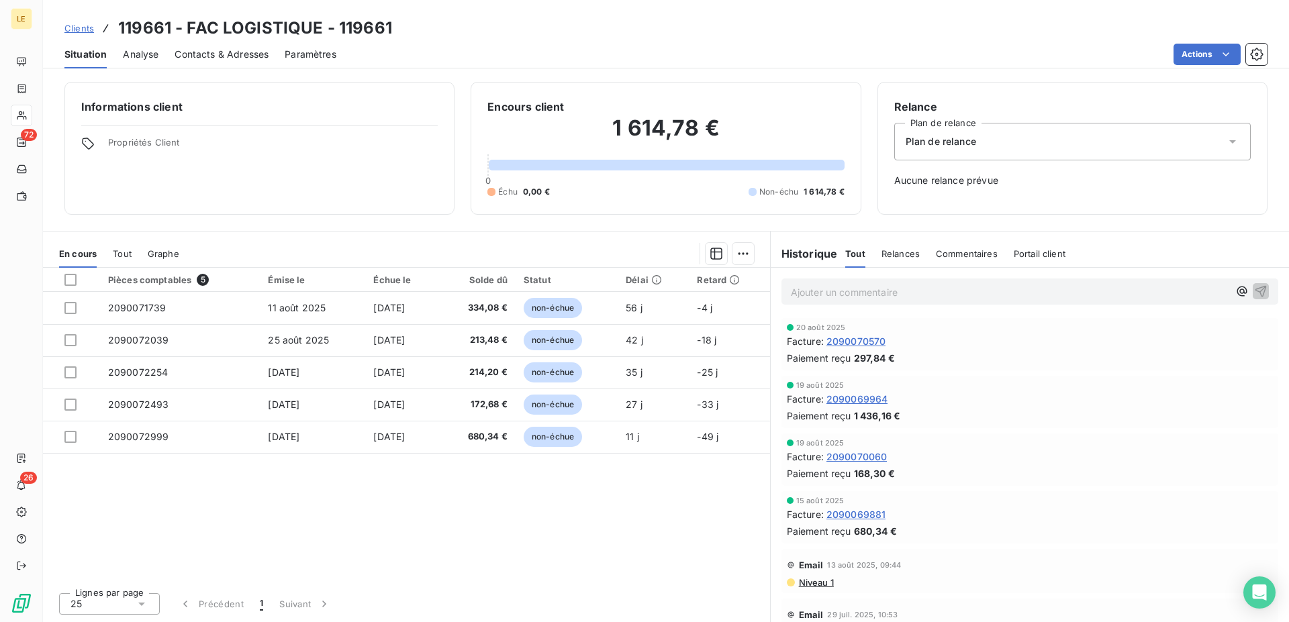
click at [68, 31] on span "Clients" at bounding box center [79, 28] width 30 height 11
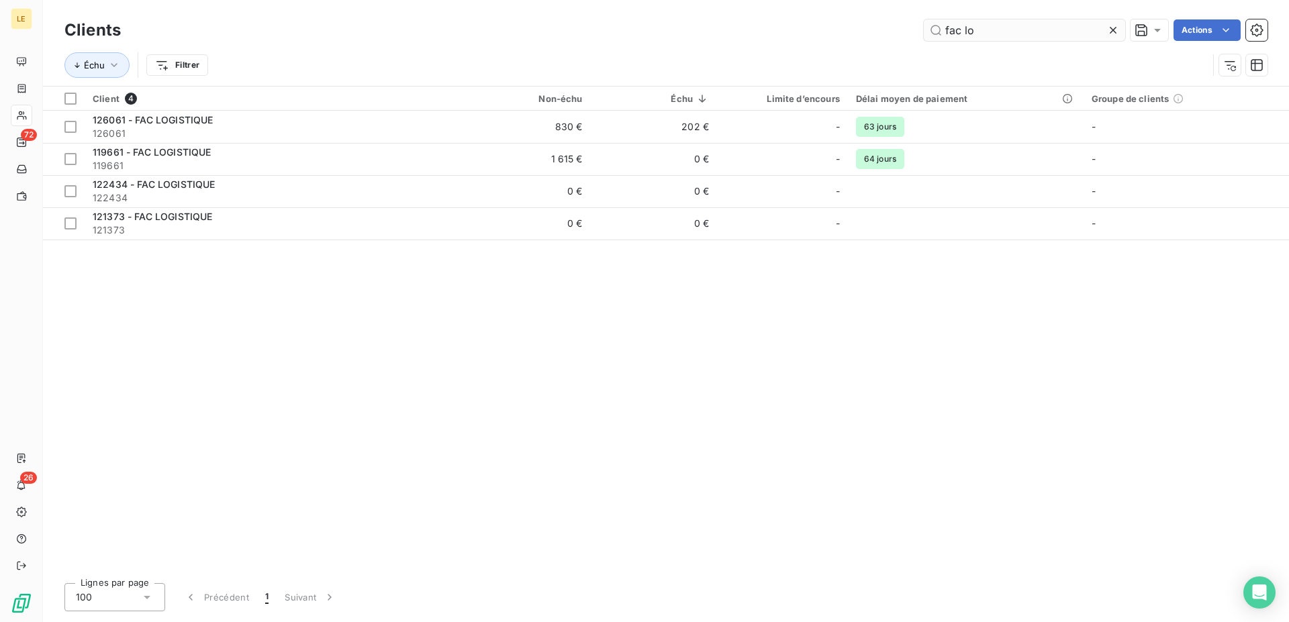
drag, startPoint x: 965, startPoint y: 26, endPoint x: 1014, endPoint y: 28, distance: 48.4
click at [974, 30] on input "fac lo" at bounding box center [1024, 29] width 201 height 21
drag, startPoint x: 847, startPoint y: 28, endPoint x: 717, endPoint y: 23, distance: 130.3
click at [924, 23] on input "fac lo" at bounding box center [1024, 29] width 201 height 21
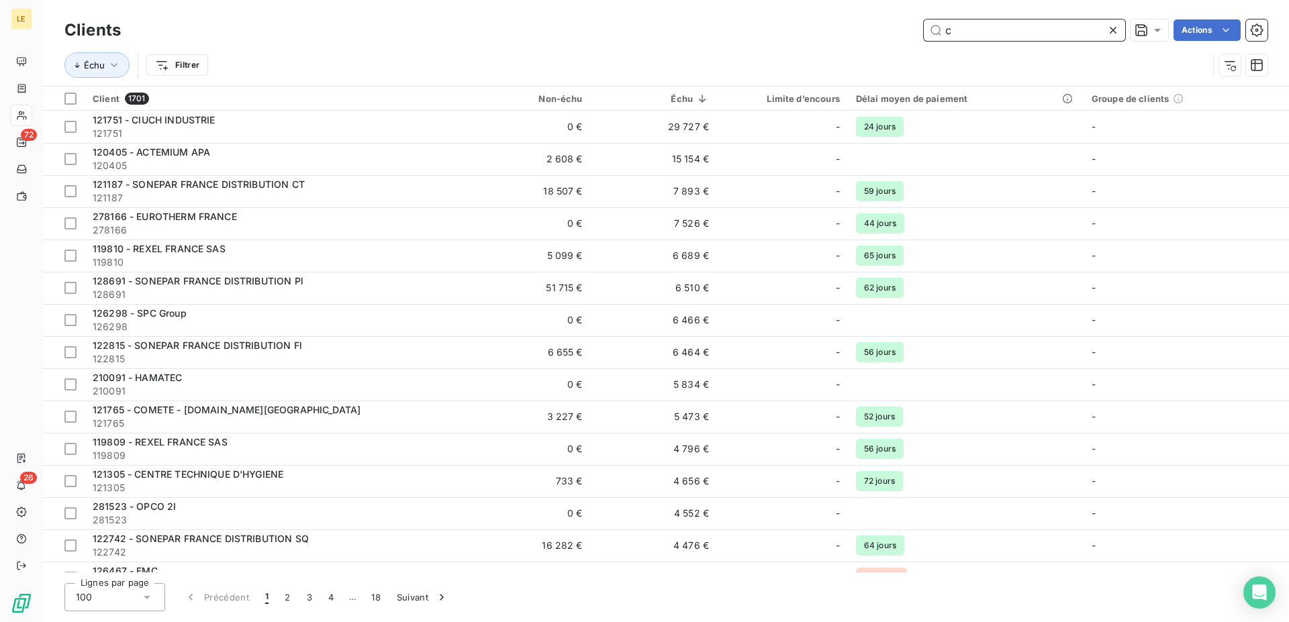
drag, startPoint x: 948, startPoint y: 30, endPoint x: 755, endPoint y: 21, distance: 193.6
click at [924, 24] on input "c" at bounding box center [1024, 29] width 201 height 21
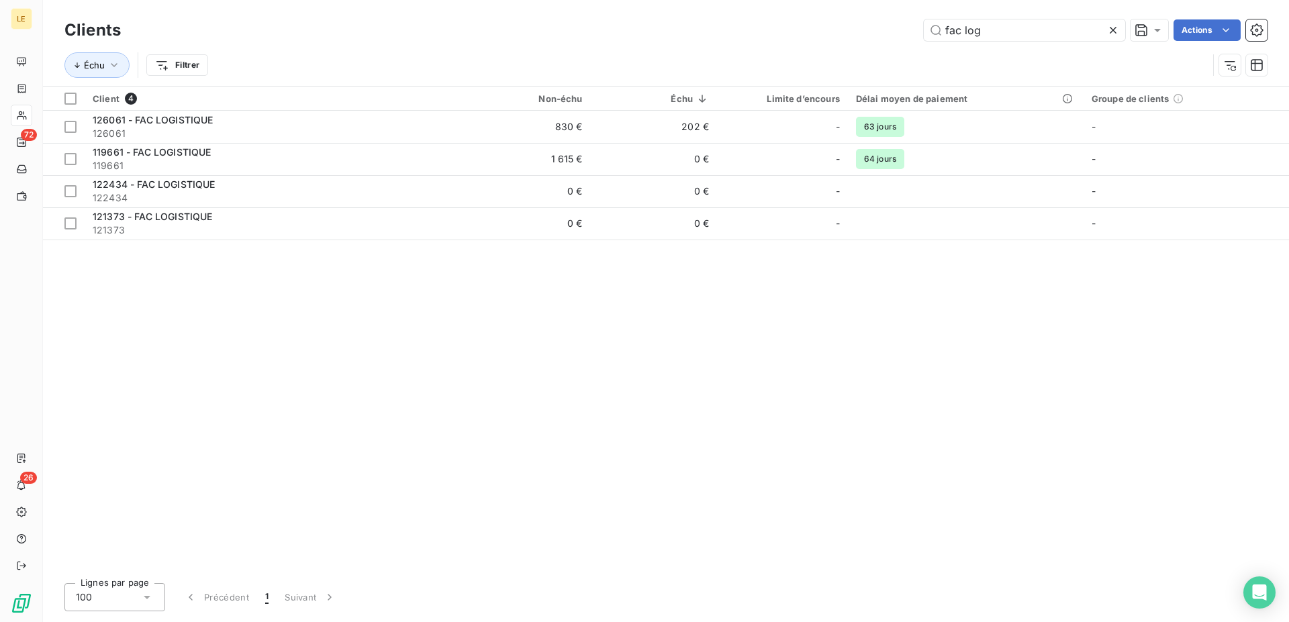
drag, startPoint x: 607, startPoint y: 62, endPoint x: 211, endPoint y: 81, distance: 396.5
drag, startPoint x: 1002, startPoint y: 29, endPoint x: 687, endPoint y: 20, distance: 315.6
click at [924, 23] on input "fac log" at bounding box center [1024, 29] width 201 height 21
type input "d"
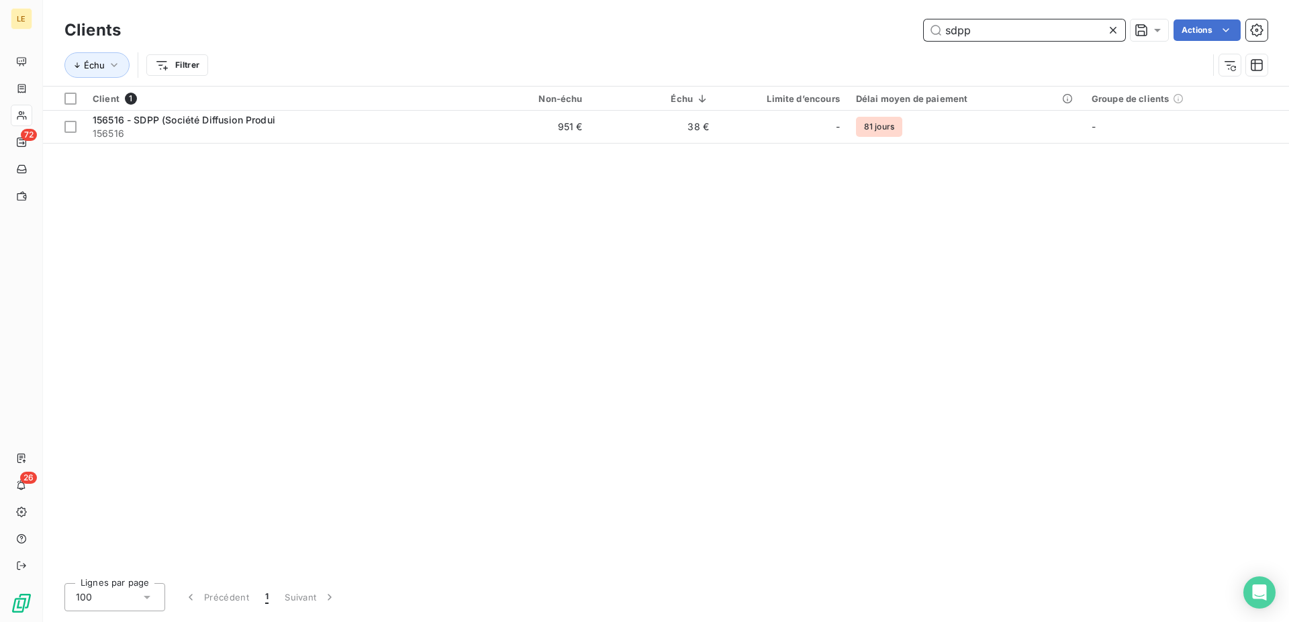
drag, startPoint x: 917, startPoint y: 28, endPoint x: 536, endPoint y: -30, distance: 385.0
click at [924, 19] on input "sdpp" at bounding box center [1024, 29] width 201 height 21
type input "alfi"
